Goal: Transaction & Acquisition: Purchase product/service

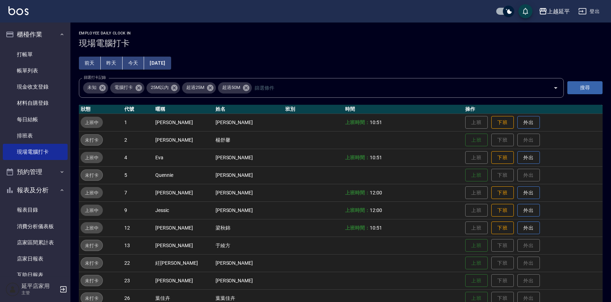
scroll to position [119, 0]
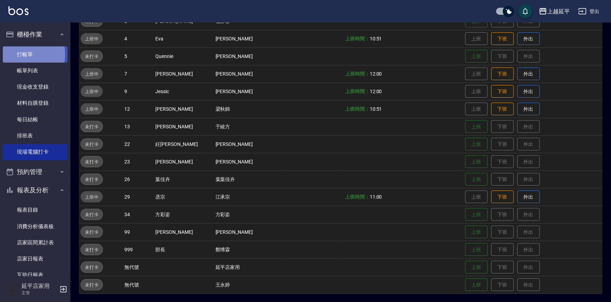
click at [17, 54] on link "打帳單" at bounding box center [35, 54] width 65 height 16
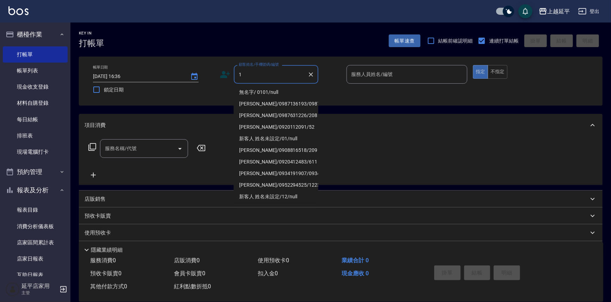
click at [261, 89] on li "無名字/ 0101/null" at bounding box center [276, 93] width 84 height 12
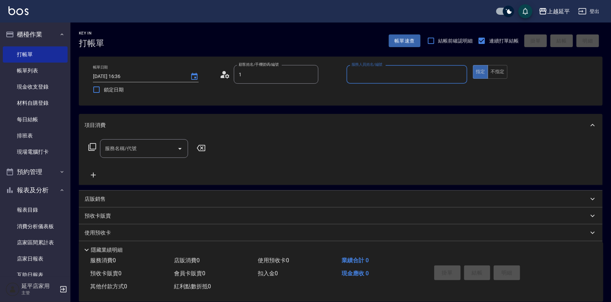
type input "無名字/ 0101/null"
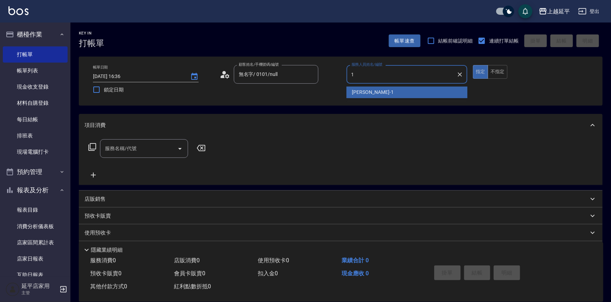
click at [355, 93] on span "[PERSON_NAME]-1" at bounding box center [373, 92] width 42 height 7
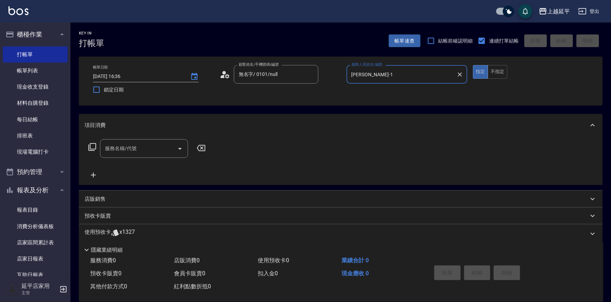
type input "[PERSON_NAME]-1"
click at [89, 145] on icon at bounding box center [92, 147] width 8 height 8
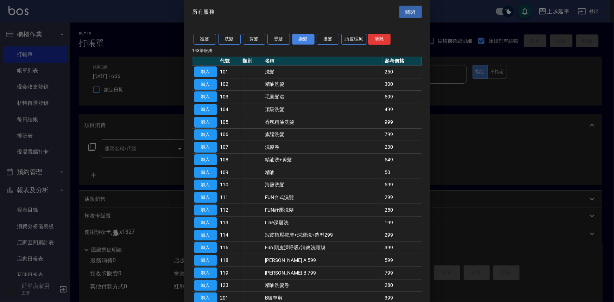
click at [304, 41] on button "染髮" at bounding box center [303, 39] width 23 height 11
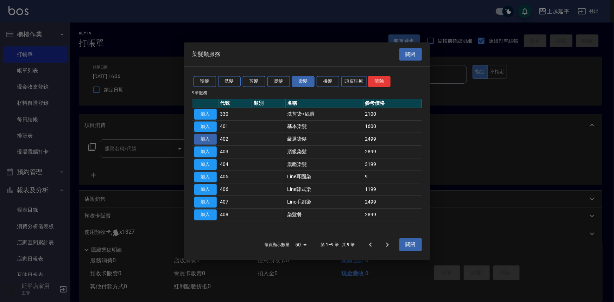
click at [211, 138] on button "加入" at bounding box center [205, 139] width 23 height 11
type input "嚴選染髮(402)"
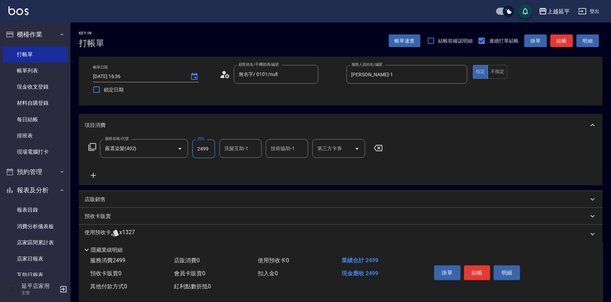
click at [207, 152] on input "2499" at bounding box center [203, 148] width 23 height 19
type input "3299"
click at [484, 270] on button "結帳" at bounding box center [477, 273] width 26 height 15
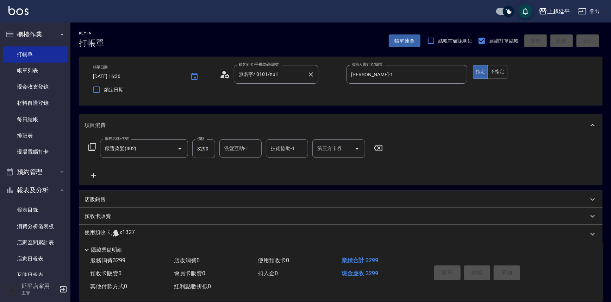
type input "[DATE] 16:37"
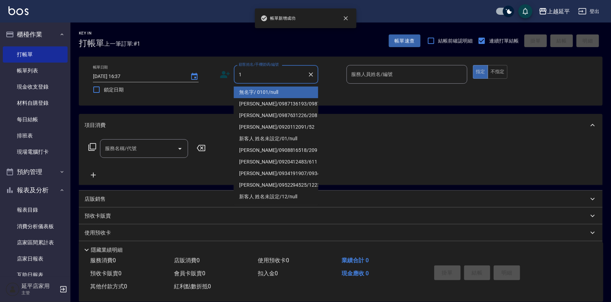
click at [264, 91] on li "無名字/ 0101/null" at bounding box center [276, 93] width 84 height 12
type input "無名字/ 0101/null"
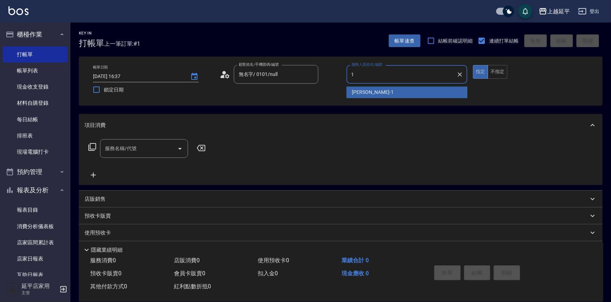
click at [348, 93] on div "[PERSON_NAME]-1" at bounding box center [406, 93] width 121 height 12
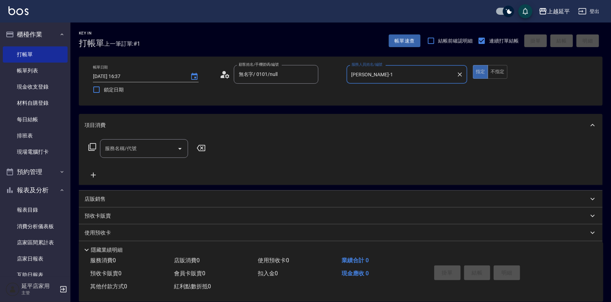
click at [182, 147] on icon "Open" at bounding box center [180, 149] width 8 height 8
type input "[PERSON_NAME]-1"
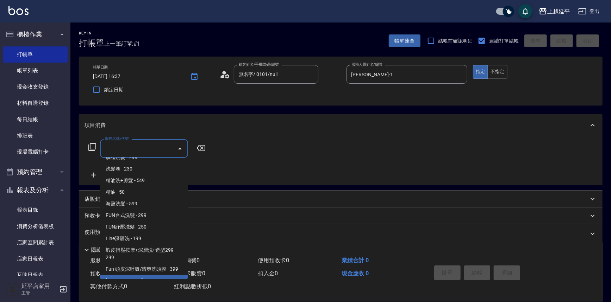
scroll to position [128, 0]
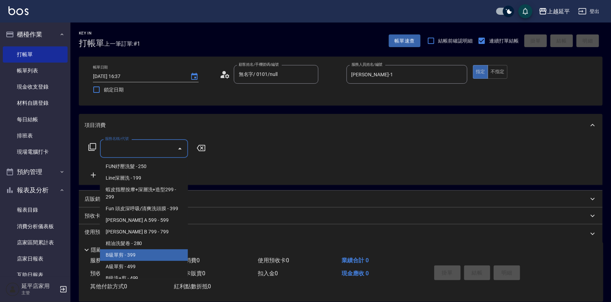
click at [129, 259] on span "B級單剪 - 399" at bounding box center [144, 256] width 88 height 12
type input "B級單剪(201)"
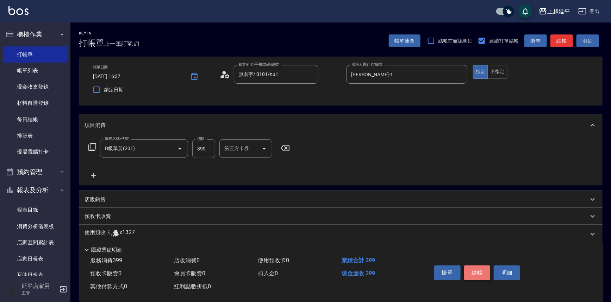
click at [481, 270] on button "結帳" at bounding box center [477, 273] width 26 height 15
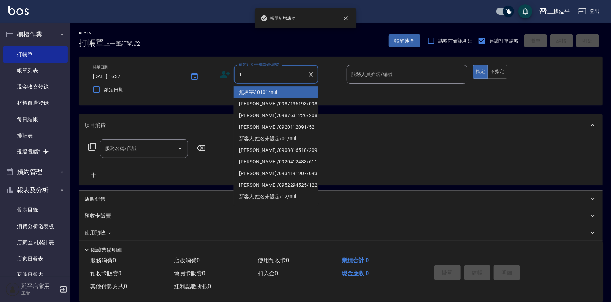
click at [249, 97] on li "無名字/ 0101/null" at bounding box center [276, 93] width 84 height 12
type input "無名字/ 0101/null"
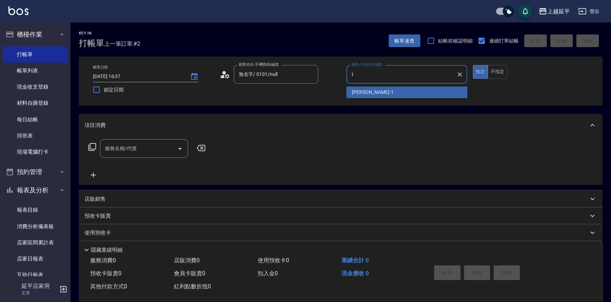
click at [365, 93] on span "[PERSON_NAME]-1" at bounding box center [373, 92] width 42 height 7
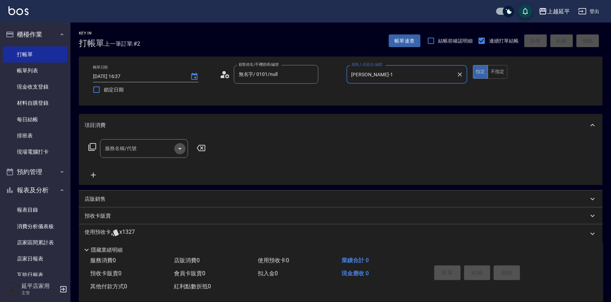
click at [176, 148] on icon "Open" at bounding box center [180, 149] width 8 height 8
type input "[PERSON_NAME]-1"
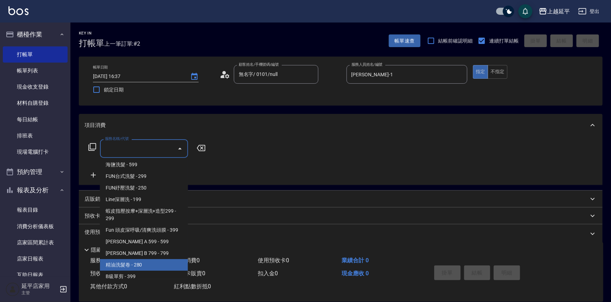
scroll to position [160, 0]
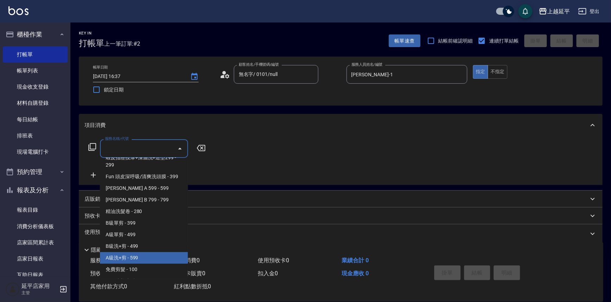
click at [153, 256] on span "A級洗+剪 - 599" at bounding box center [144, 258] width 88 height 12
type input "A級洗+剪(204)"
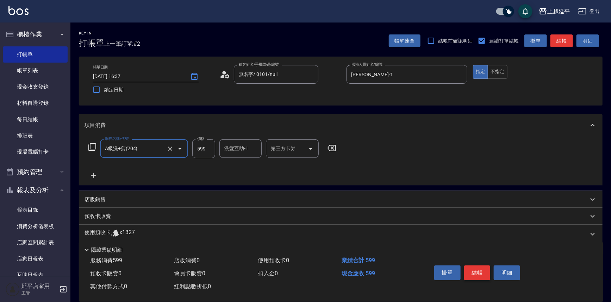
click at [473, 274] on button "結帳" at bounding box center [477, 273] width 26 height 15
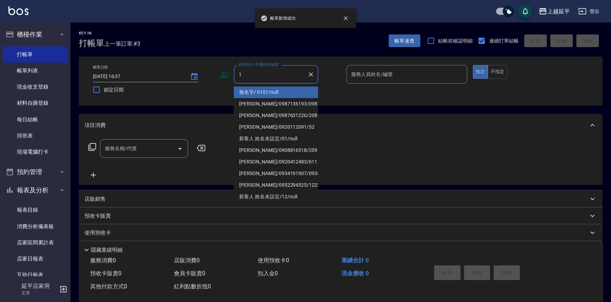
click at [254, 94] on li "無名字/ 0101/null" at bounding box center [276, 93] width 84 height 12
type input "無名字/ 0101/null"
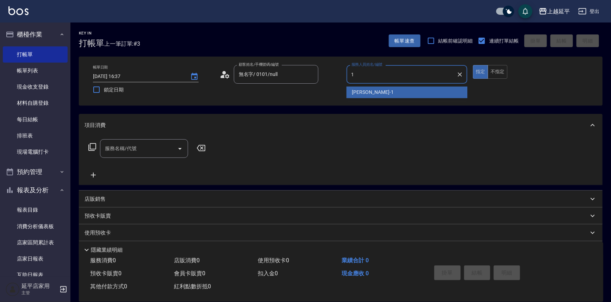
click at [362, 92] on span "[PERSON_NAME]-1" at bounding box center [373, 92] width 42 height 7
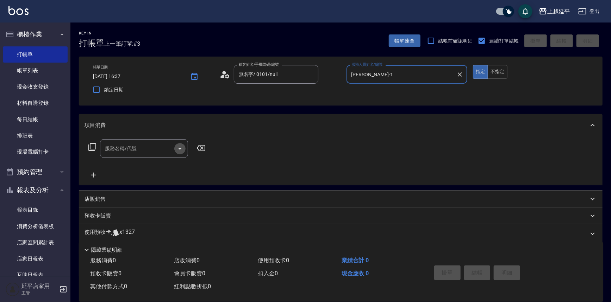
click at [181, 151] on icon "Open" at bounding box center [180, 149] width 8 height 8
type input "[PERSON_NAME]-1"
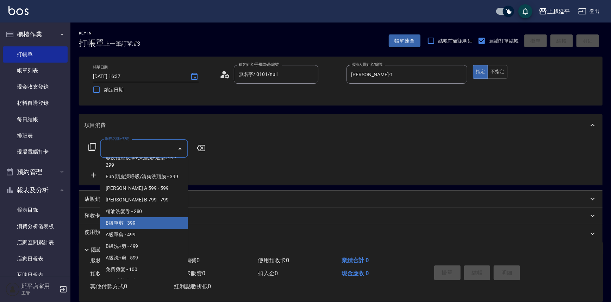
click at [138, 227] on span "B級單剪 - 399" at bounding box center [144, 224] width 88 height 12
type input "B級單剪(201)"
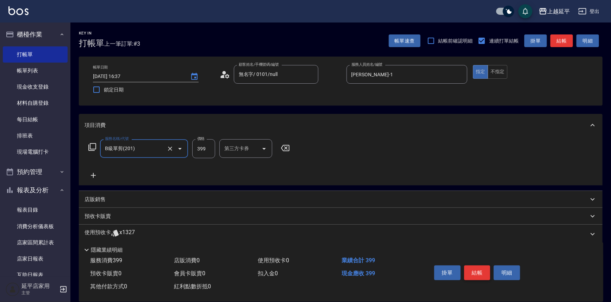
click at [482, 271] on button "結帳" at bounding box center [477, 273] width 26 height 15
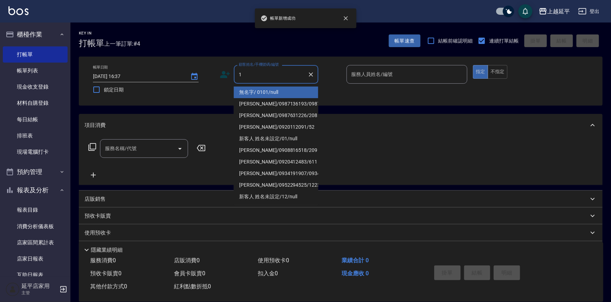
click at [254, 91] on li "無名字/ 0101/null" at bounding box center [276, 93] width 84 height 12
type input "無名字/ 0101/null"
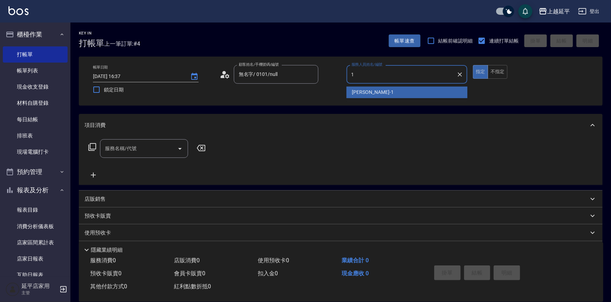
click at [355, 88] on div "[PERSON_NAME]-1" at bounding box center [406, 93] width 121 height 12
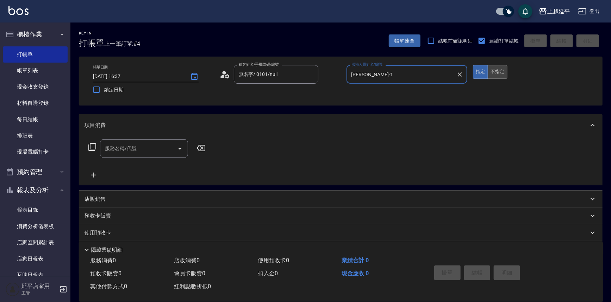
type input "[PERSON_NAME]-1"
click at [493, 73] on button "不指定" at bounding box center [498, 72] width 20 height 14
drag, startPoint x: 183, startPoint y: 145, endPoint x: 179, endPoint y: 148, distance: 4.3
click at [183, 145] on icon "Open" at bounding box center [180, 149] width 8 height 8
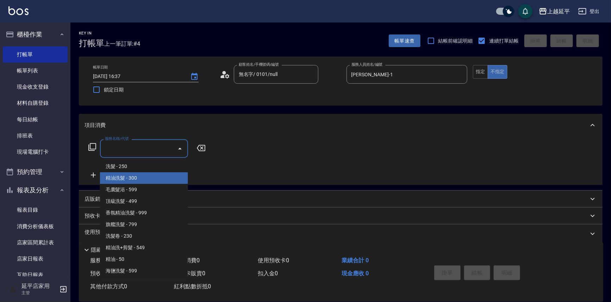
click at [162, 172] on span "精油洗髮 - 300" at bounding box center [144, 178] width 88 height 12
type input "精油洗髮(102)"
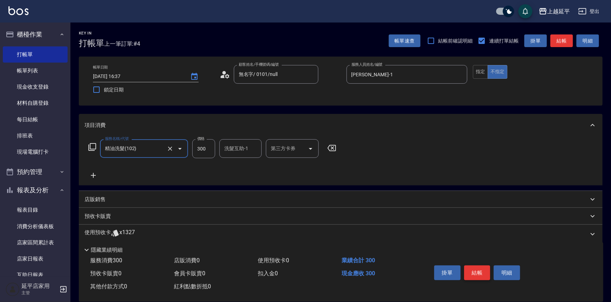
click at [480, 273] on button "結帳" at bounding box center [477, 273] width 26 height 15
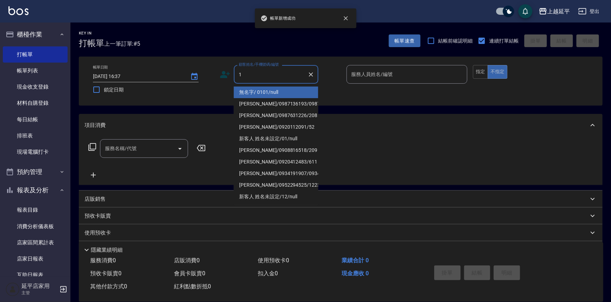
click at [277, 95] on li "無名字/ 0101/null" at bounding box center [276, 93] width 84 height 12
type input "無名字/ 0101/null"
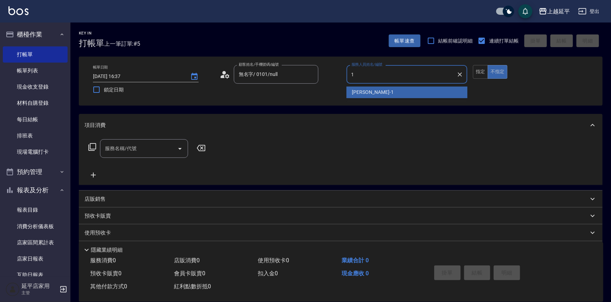
click at [370, 94] on span "[PERSON_NAME]-1" at bounding box center [373, 92] width 42 height 7
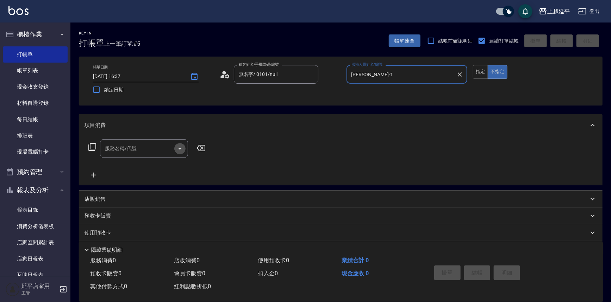
click at [176, 146] on icon "Open" at bounding box center [180, 149] width 8 height 8
type input "[PERSON_NAME]-1"
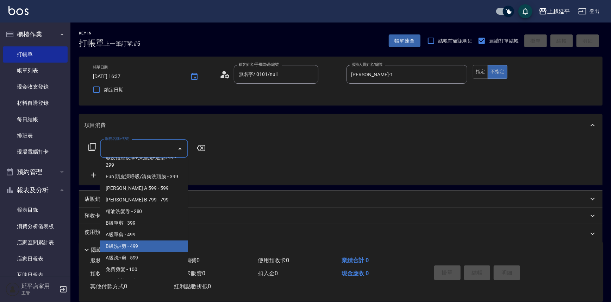
click at [145, 246] on span "B級洗+剪 - 499" at bounding box center [144, 247] width 88 height 12
type input "B級洗+剪(203)"
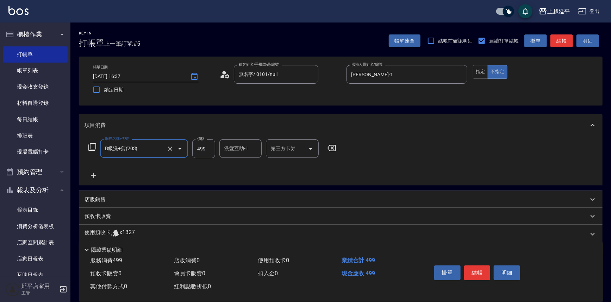
click at [244, 151] on input "洗髮互助-1" at bounding box center [240, 149] width 36 height 12
click at [244, 164] on div "丞宗 -29" at bounding box center [240, 167] width 42 height 12
type input "丞宗-29"
click at [470, 271] on button "結帳" at bounding box center [477, 273] width 26 height 15
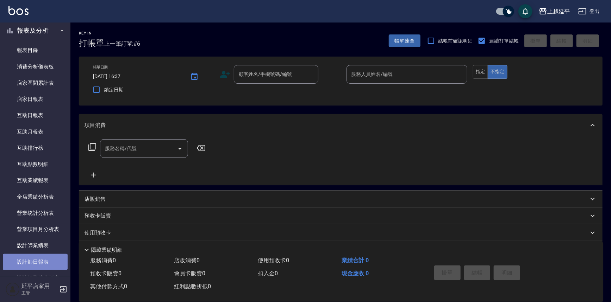
click at [36, 259] on link "設計師日報表" at bounding box center [35, 262] width 65 height 16
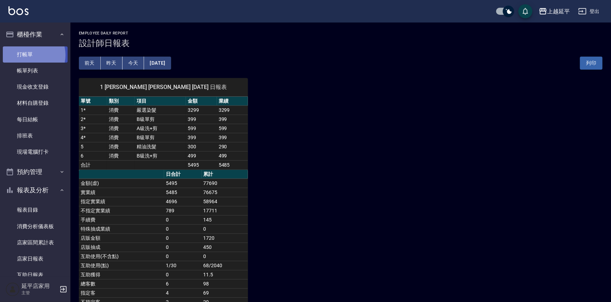
click at [31, 55] on link "打帳單" at bounding box center [35, 54] width 65 height 16
